Goal: Information Seeking & Learning: Compare options

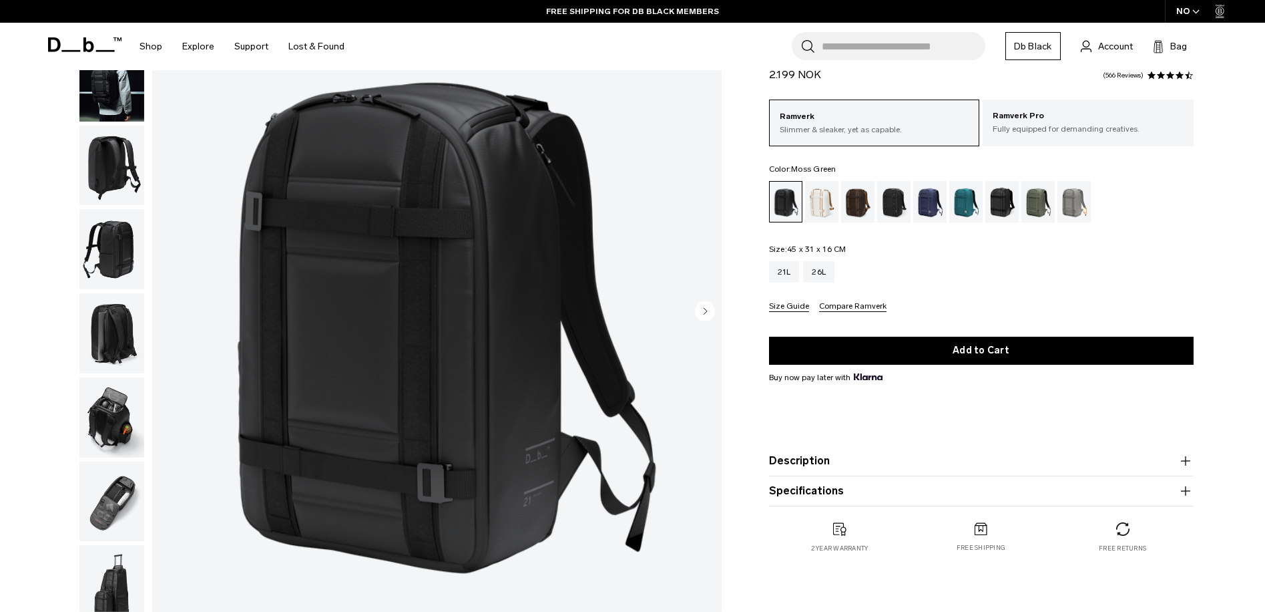
click at [1040, 210] on div "Moss Green" at bounding box center [1038, 201] width 34 height 41
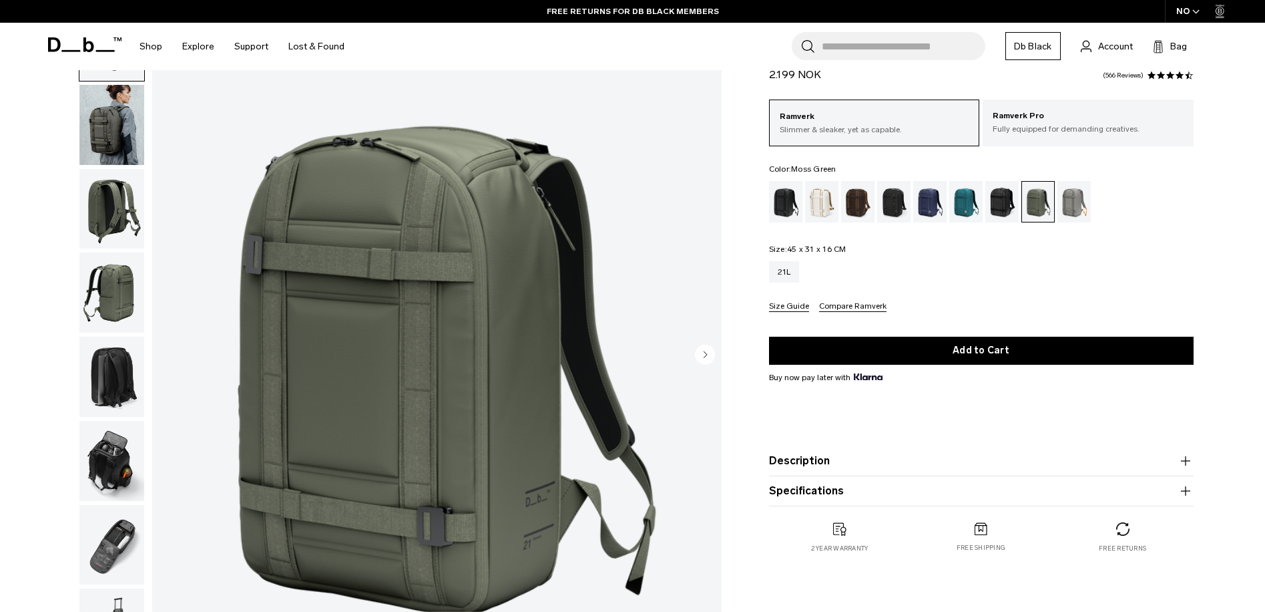
scroll to position [67, 0]
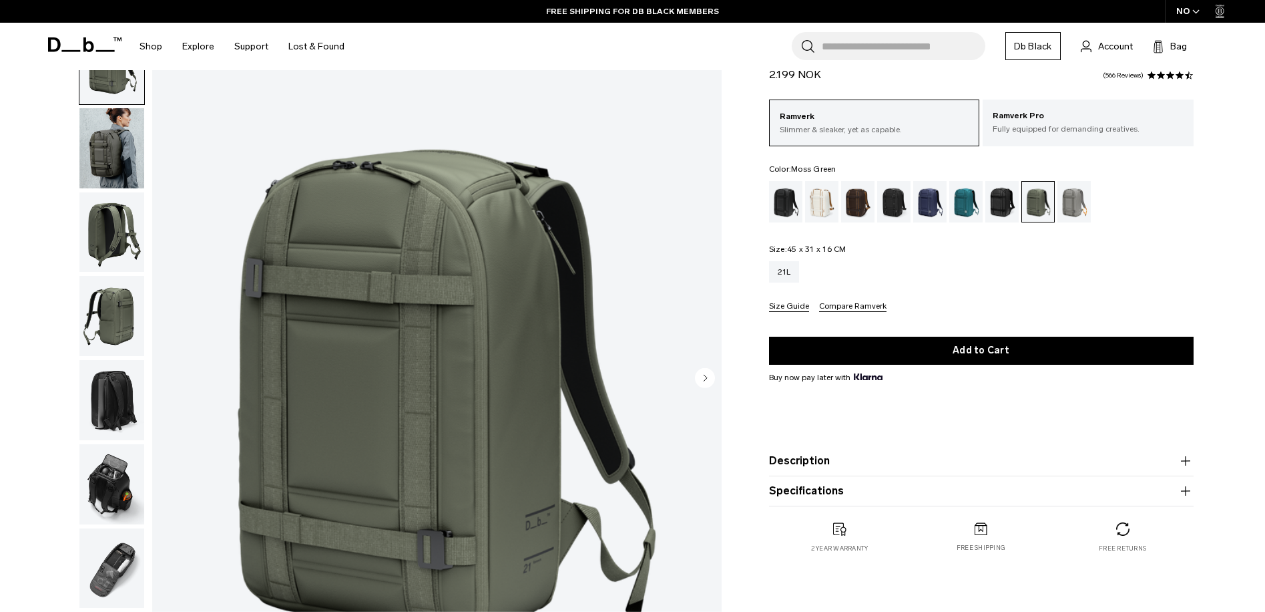
click at [105, 473] on img "button" at bounding box center [111, 484] width 65 height 80
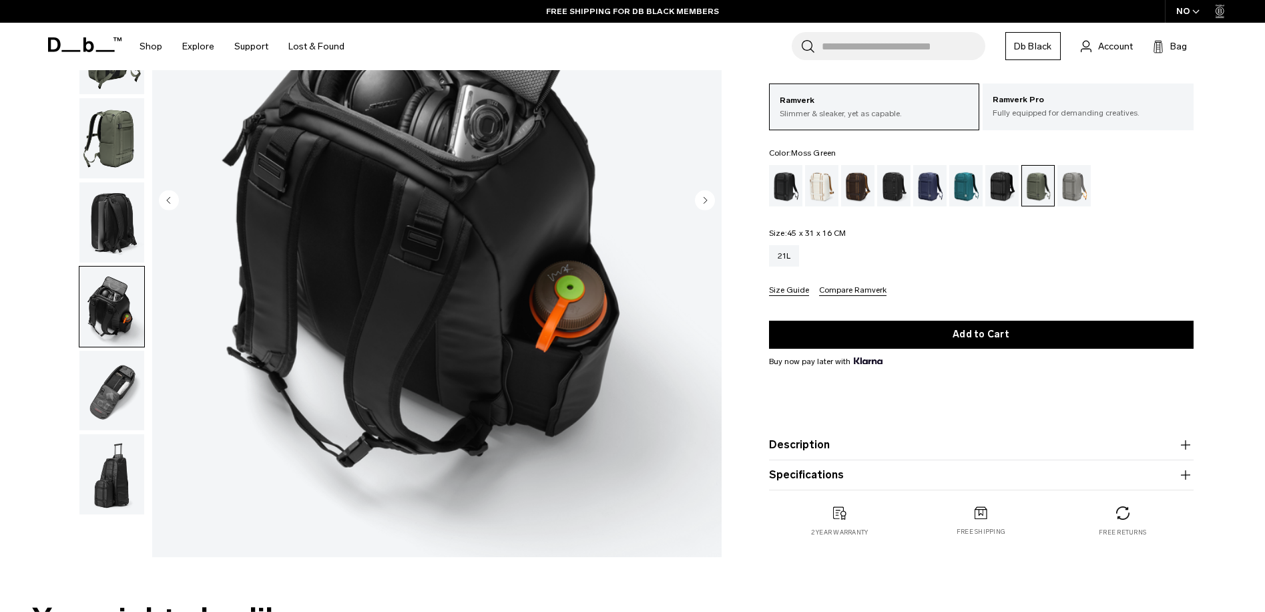
scroll to position [401, 0]
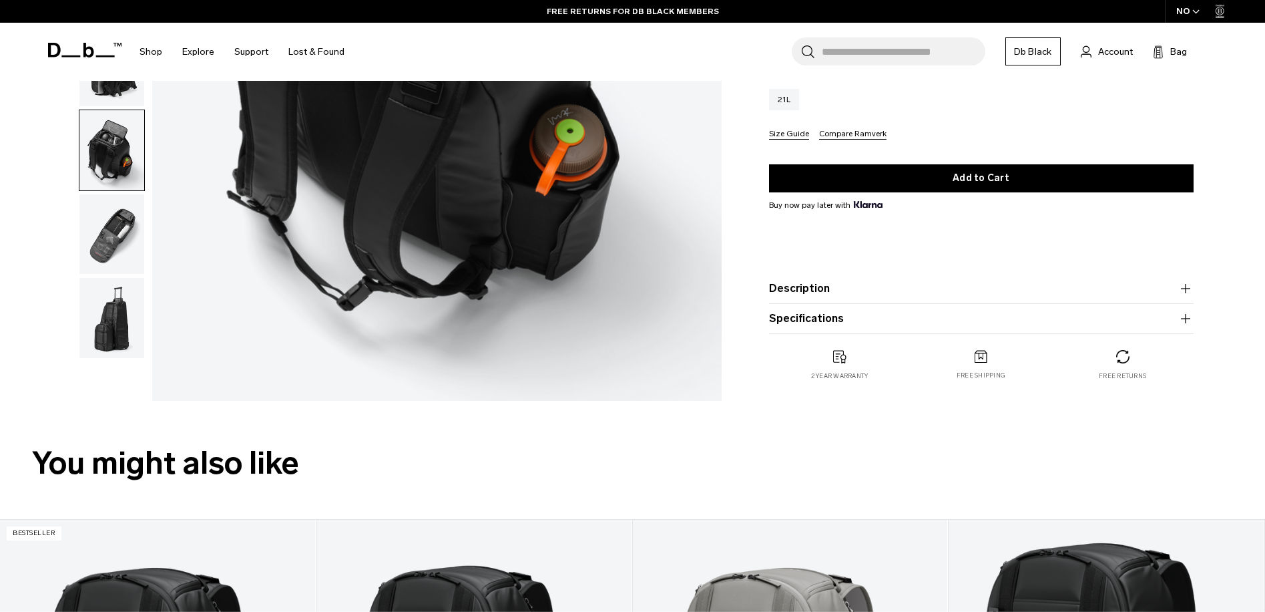
click at [128, 258] on img "button" at bounding box center [111, 234] width 65 height 80
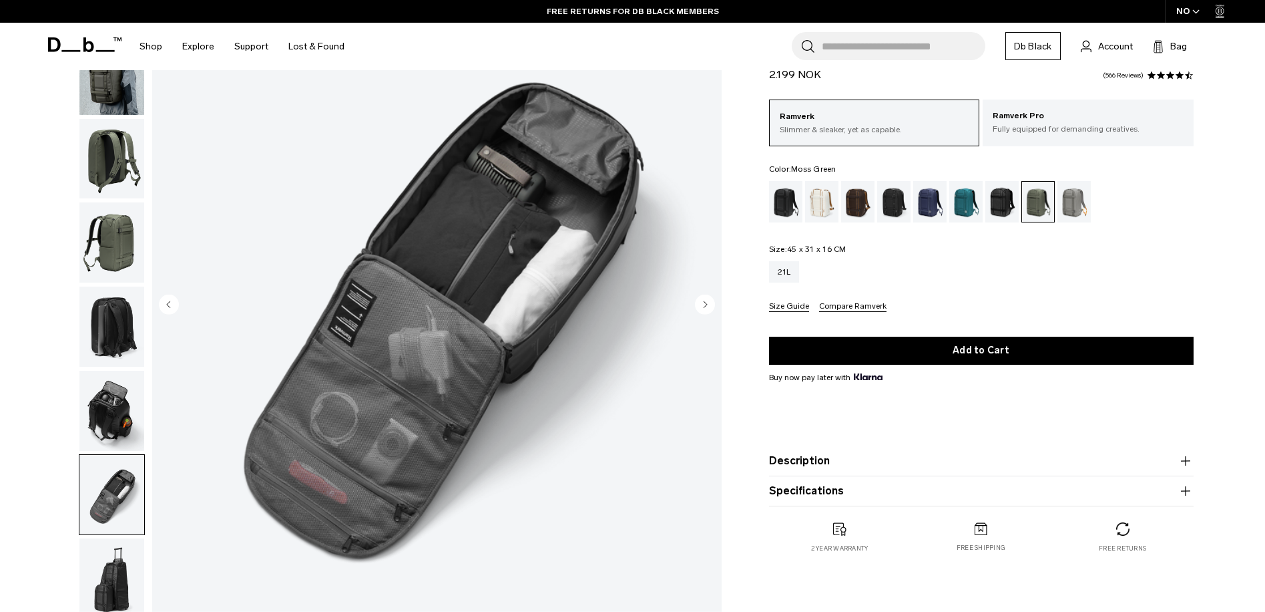
scroll to position [67, 0]
